Goal: Entertainment & Leisure: Consume media (video, audio)

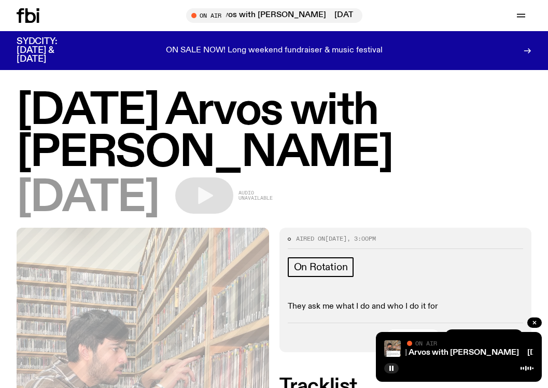
scroll to position [68, 0]
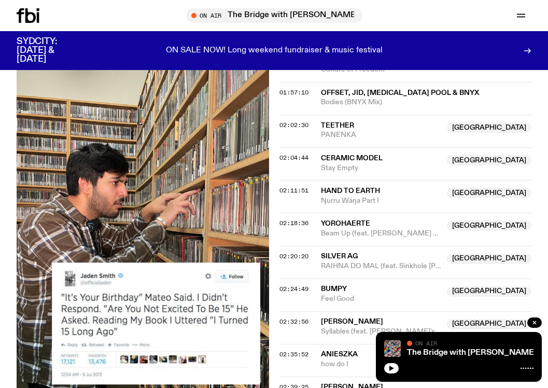
scroll to position [1231, 0]
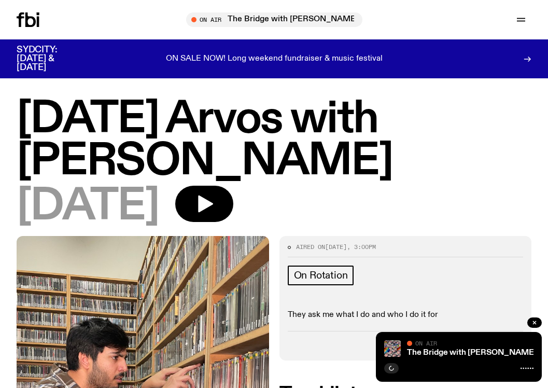
click at [456, 357] on div "The Bridge with [PERSON_NAME] On Air On Air" at bounding box center [459, 357] width 166 height 50
click at [464, 352] on link "The Bridge with [PERSON_NAME]" at bounding box center [472, 353] width 130 height 8
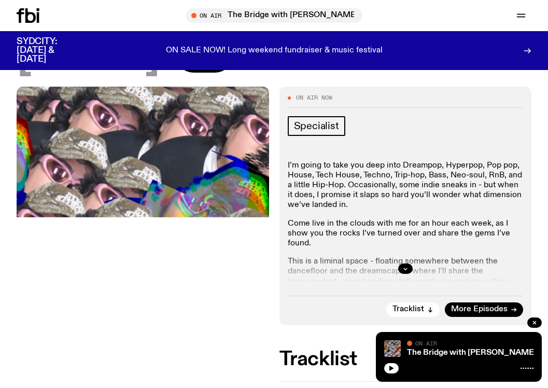
scroll to position [145, 0]
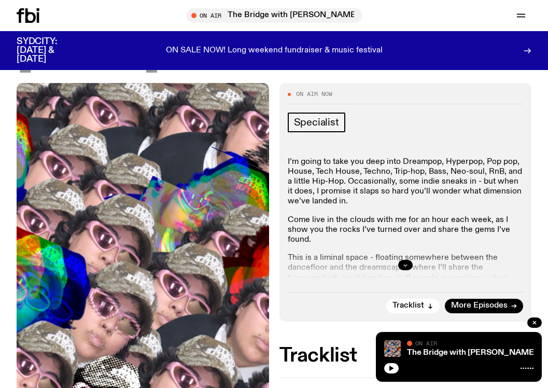
click at [401, 267] on button "button" at bounding box center [405, 265] width 15 height 10
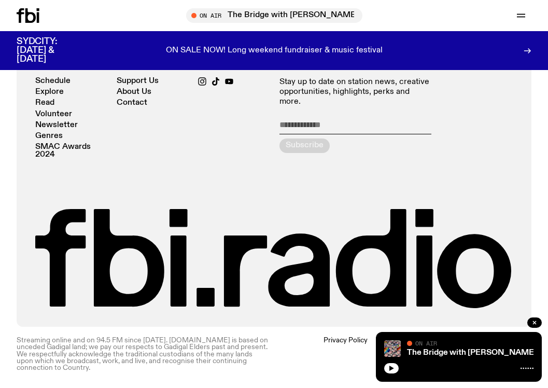
scroll to position [0, 0]
